Goal: Complete application form

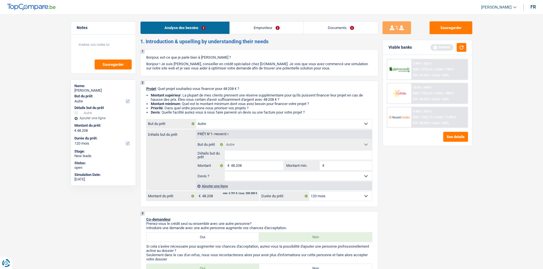
select select "other"
select select "120"
select select "other"
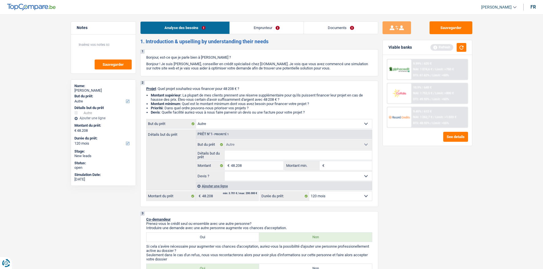
select select "120"
select select "rentBeneficiary"
select select "rentalIncome"
select select "ownerWithMortgage"
select select "mortgage"
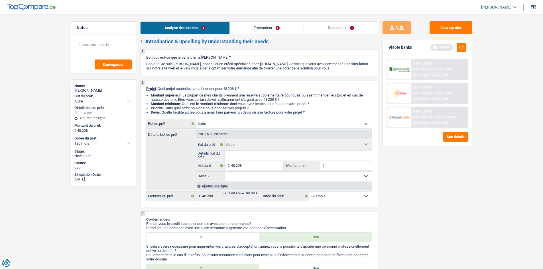
select select "240"
select select "other"
select select "120"
click at [234, 155] on input "Détails but du prêt" at bounding box center [297, 155] width 147 height 9
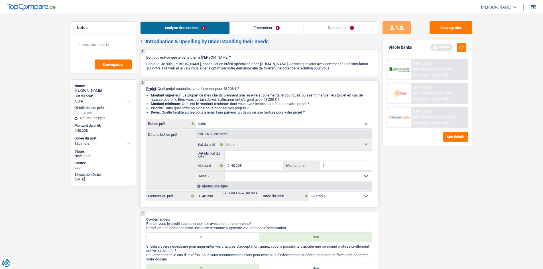
click at [209, 126] on select "Confort maison: meubles, textile, peinture, électroménager, outillage non-profe…" at bounding box center [284, 123] width 176 height 9
click at [196, 119] on select "Confort maison: meubles, textile, peinture, électroménager, outillage non-profe…" at bounding box center [284, 123] width 176 height 9
click at [233, 156] on input "Détails but du prêt" at bounding box center [297, 155] width 147 height 9
type input "r"
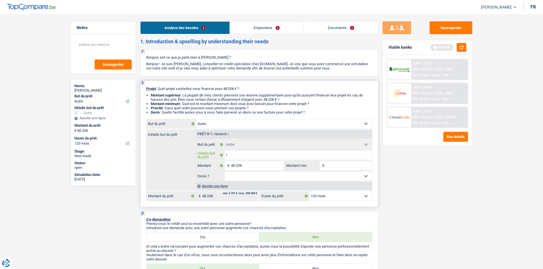
type input "re"
type input "reg"
type input "regr"
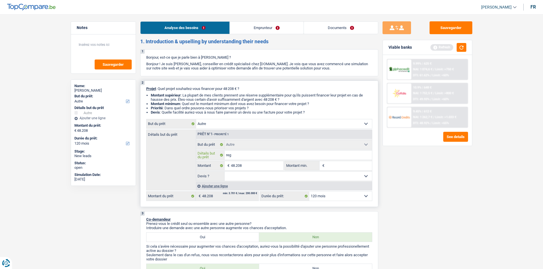
type input "regr"
type input "regro"
type input "regrou"
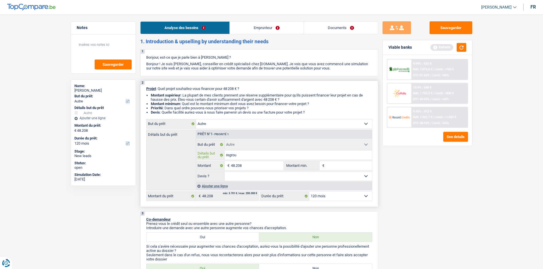
type input "regroup"
type input "regroupe"
type input "regroupem"
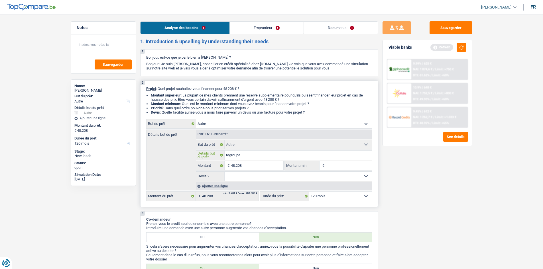
type input "regroupem"
type input "regroupeme"
type input "regroupemen"
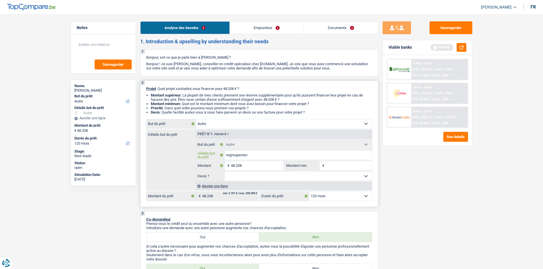
type input "regroupement"
click at [341, 163] on input "Montant min." at bounding box center [349, 165] width 46 height 9
click at [268, 167] on input "48.208" at bounding box center [257, 165] width 52 height 9
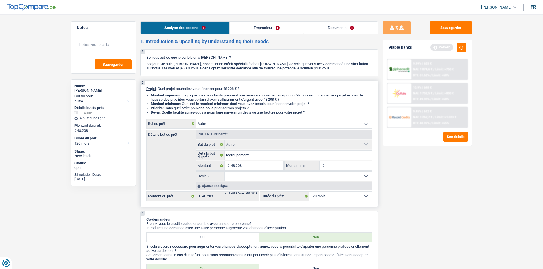
click at [263, 177] on select "Oui Non Non répondu Sélectionner une option" at bounding box center [297, 176] width 147 height 9
select select "yes"
click at [224, 172] on select "Oui Non Non répondu Sélectionner une option" at bounding box center [297, 176] width 147 height 9
select select "yes"
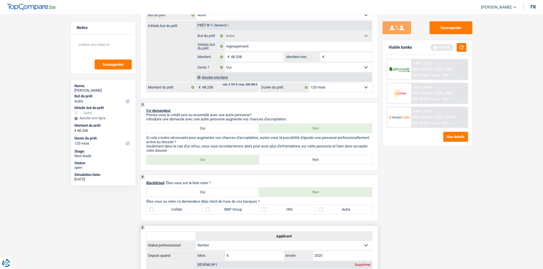
scroll to position [199, 0]
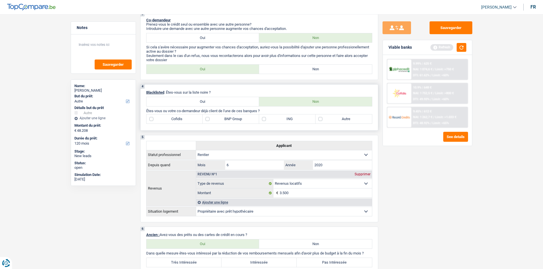
click at [285, 124] on div "Cofidis BNP Group ING Autre" at bounding box center [259, 119] width 226 height 10
click at [274, 120] on label "ING" at bounding box center [287, 118] width 56 height 9
click at [274, 120] on input "ING" at bounding box center [287, 118] width 56 height 9
checkbox input "true"
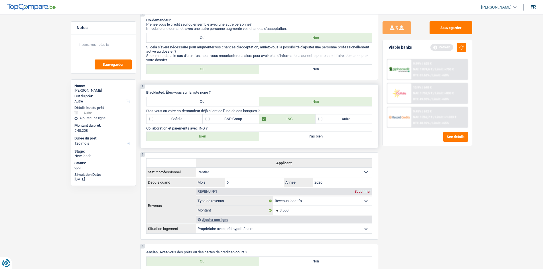
click at [322, 119] on label "Autre" at bounding box center [343, 118] width 56 height 9
click at [322, 119] on input "Autre" at bounding box center [343, 118] width 56 height 9
checkbox input "true"
drag, startPoint x: 233, startPoint y: 135, endPoint x: 229, endPoint y: 136, distance: 4.4
click at [230, 134] on label "Bien" at bounding box center [202, 136] width 113 height 9
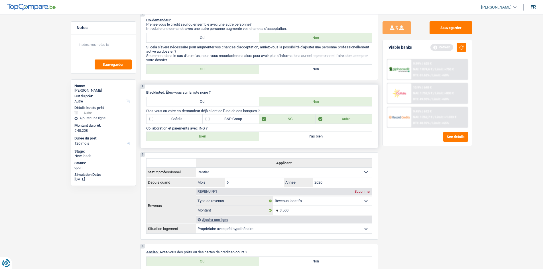
click at [230, 134] on input "Bien" at bounding box center [202, 136] width 113 height 9
radio input "true"
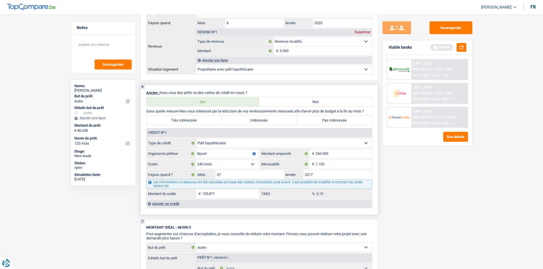
scroll to position [409, 0]
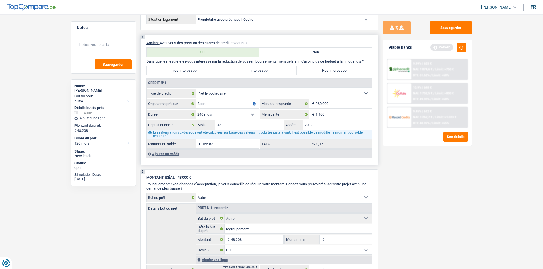
click at [169, 156] on div "Ajouter un crédit" at bounding box center [259, 154] width 226 height 9
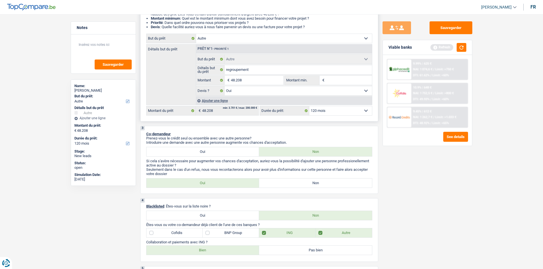
scroll to position [0, 0]
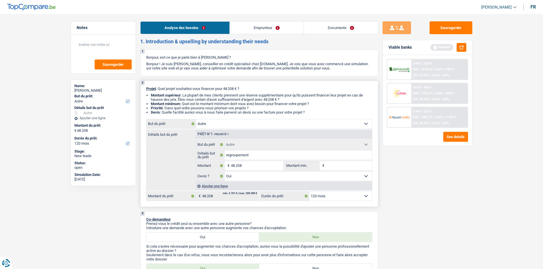
drag, startPoint x: 214, startPoint y: 118, endPoint x: 215, endPoint y: 122, distance: 3.2
click at [214, 119] on div "2 Projet : Quel projet souhaitez-vous financer pour 48 208 € ? Montant supérieu…" at bounding box center [259, 144] width 238 height 126
click at [223, 127] on select "Confort maison: meubles, textile, peinture, électroménager, outillage non-profe…" at bounding box center [284, 123] width 176 height 9
click at [459, 45] on button "button" at bounding box center [461, 47] width 10 height 9
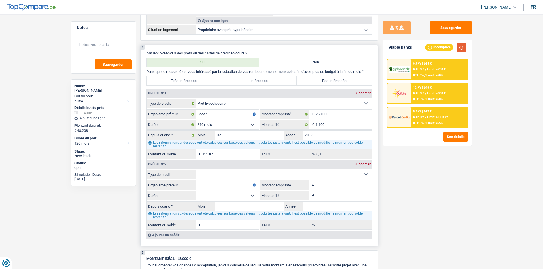
scroll to position [399, 0]
drag, startPoint x: 263, startPoint y: 110, endPoint x: 274, endPoint y: 93, distance: 20.7
drag, startPoint x: 274, startPoint y: 93, endPoint x: 113, endPoint y: 216, distance: 203.1
click at [113, 216] on div "Notes Sauvegarder Name: [PERSON_NAME] But du prêt: Confort maison: meubles, tex…" at bounding box center [103, 139] width 74 height 237
